Goal: Task Accomplishment & Management: Use online tool/utility

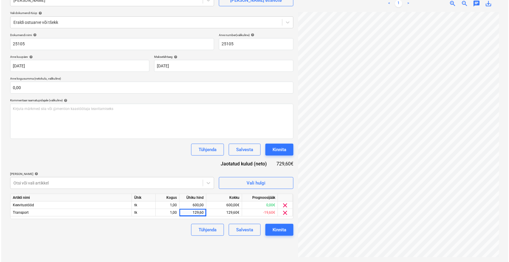
scroll to position [0, 24]
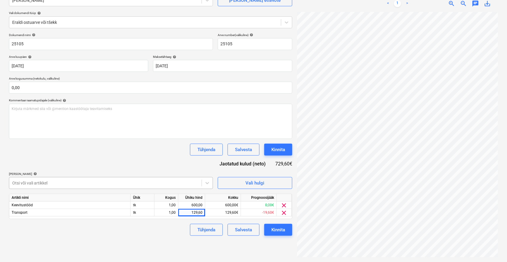
click at [101, 183] on div at bounding box center [105, 183] width 186 height 6
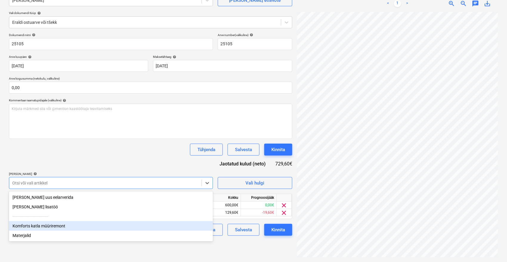
click at [32, 224] on div "Komforts katla müüriremont" at bounding box center [111, 226] width 204 height 10
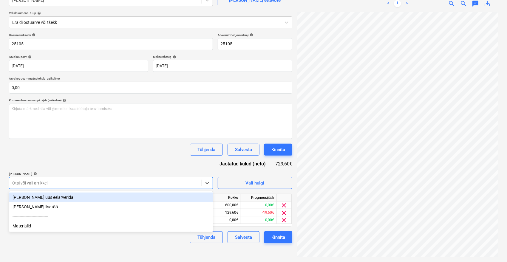
click at [110, 150] on div "Tühjenda Salvesta Kinnita" at bounding box center [150, 150] width 283 height 12
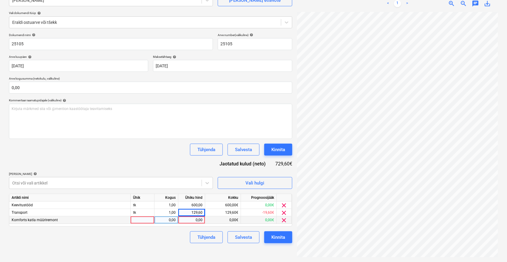
click at [193, 219] on div "0,00" at bounding box center [192, 219] width 22 height 7
type input "100"
click at [179, 252] on div "Failide konteerimine Vali ettevõte Emileks OÜ [PERSON_NAME] uus ettevõte Vali d…" at bounding box center [151, 114] width 288 height 289
click at [280, 235] on div "Kinnita" at bounding box center [278, 237] width 14 height 8
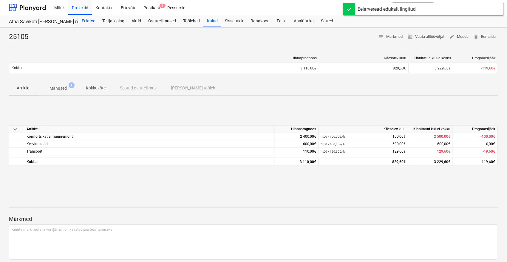
click at [92, 20] on div "Eelarve" at bounding box center [88, 21] width 21 height 12
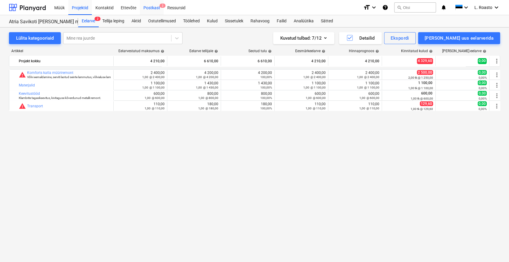
click at [147, 8] on div "Postkast 2" at bounding box center [152, 7] width 24 height 15
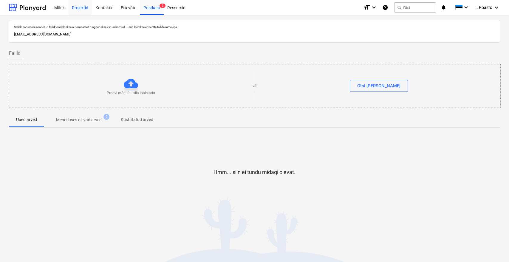
click at [80, 7] on div "Projektid" at bounding box center [80, 7] width 24 height 15
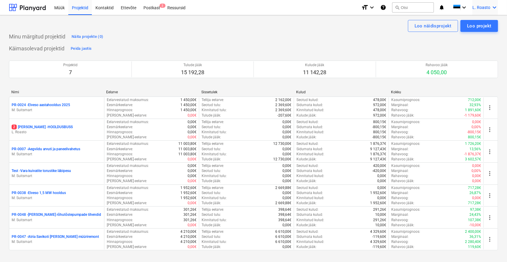
click at [487, 5] on span "L. Roasto" at bounding box center [481, 7] width 18 height 5
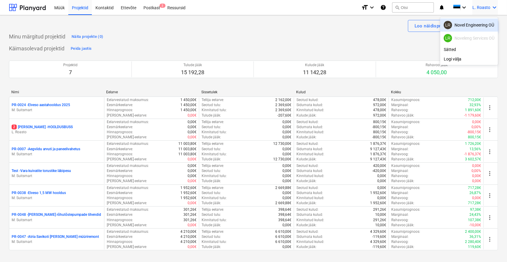
click at [484, 23] on div "LR Novel Engineering OÜ" at bounding box center [468, 25] width 51 height 8
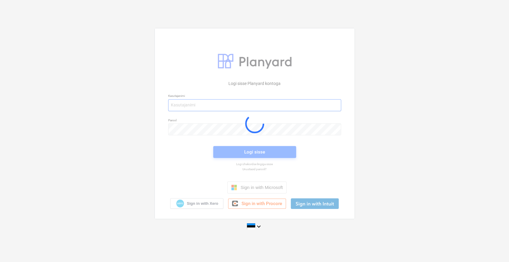
type input "[EMAIL_ADDRESS][DOMAIN_NAME]"
